Goal: Find specific page/section

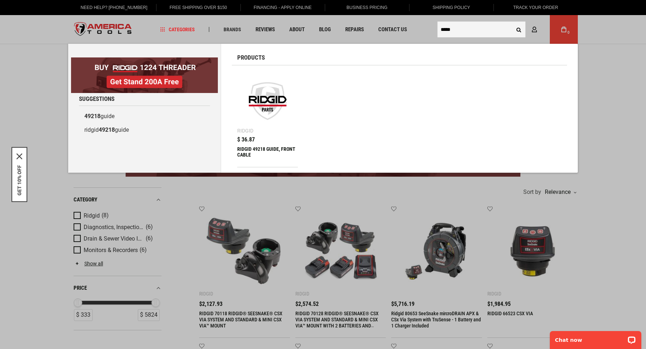
click at [464, 29] on input "*****" at bounding box center [482, 30] width 88 height 16
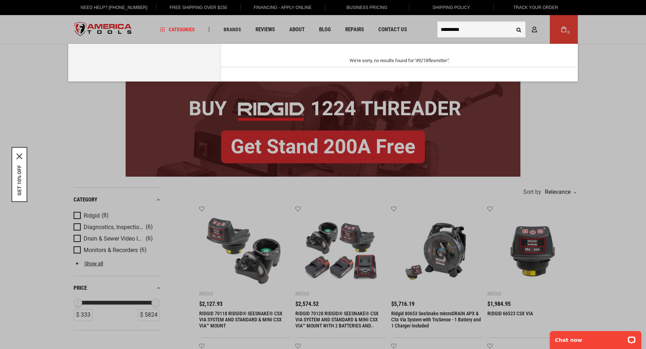
type input "**********"
click at [512, 23] on button "Search" at bounding box center [519, 30] width 14 height 14
